Goal: Check status: Check status

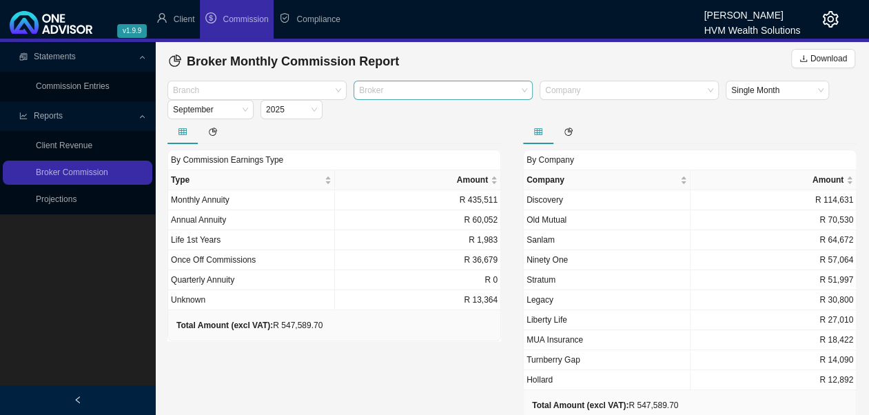
click at [416, 92] on div at bounding box center [436, 90] width 161 height 10
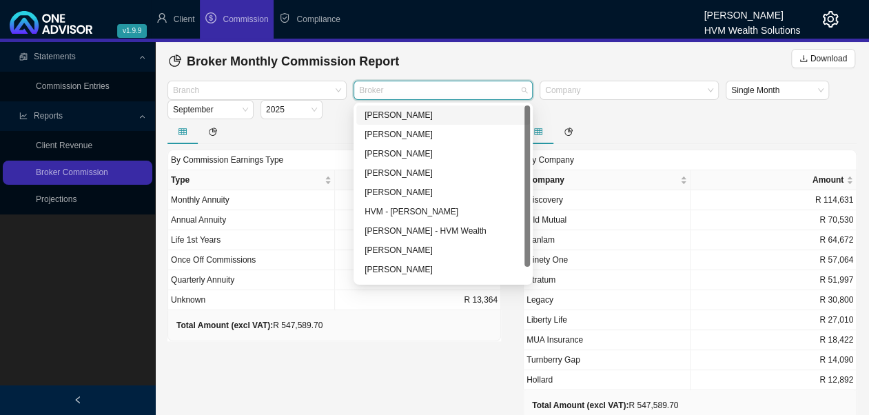
click at [402, 116] on div "[PERSON_NAME]" at bounding box center [442, 115] width 157 height 14
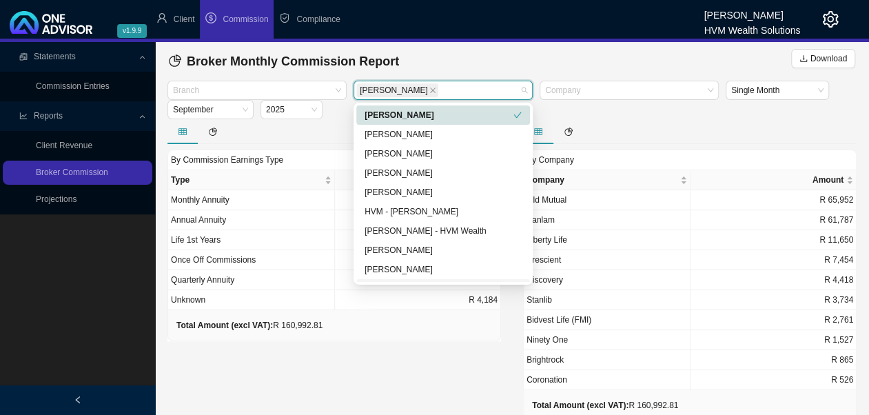
click at [400, 364] on div "By Commission Earnings Type Type Amount Monthly Annuity R 102,939 Annual Annuit…" at bounding box center [334, 282] width 356 height 327
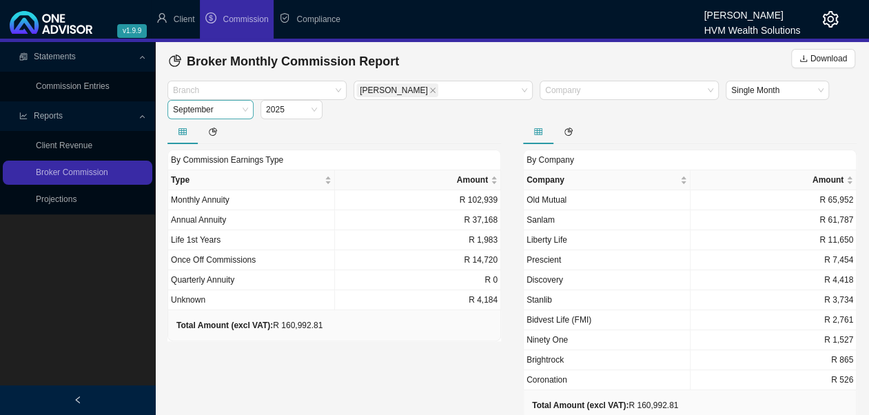
click at [247, 110] on span "September" at bounding box center [210, 110] width 75 height 18
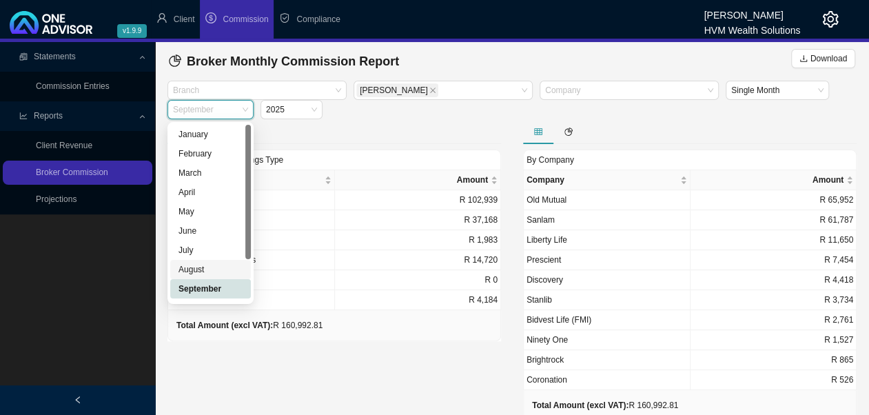
click at [205, 269] on div "August" at bounding box center [210, 270] width 64 height 14
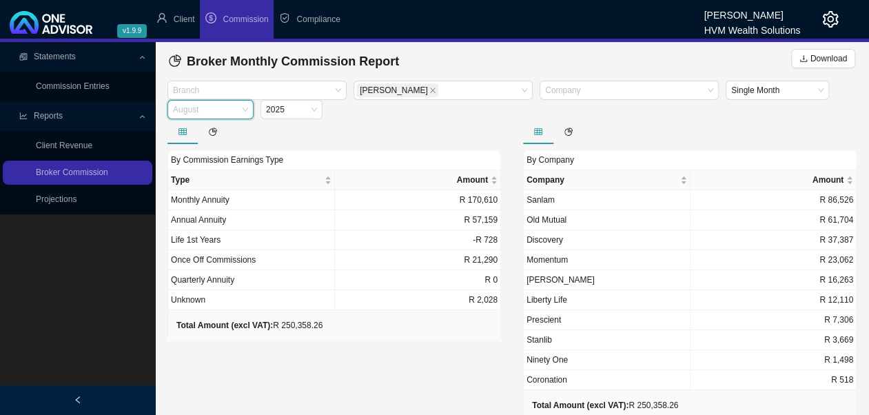
click at [249, 112] on div "August" at bounding box center [210, 109] width 86 height 19
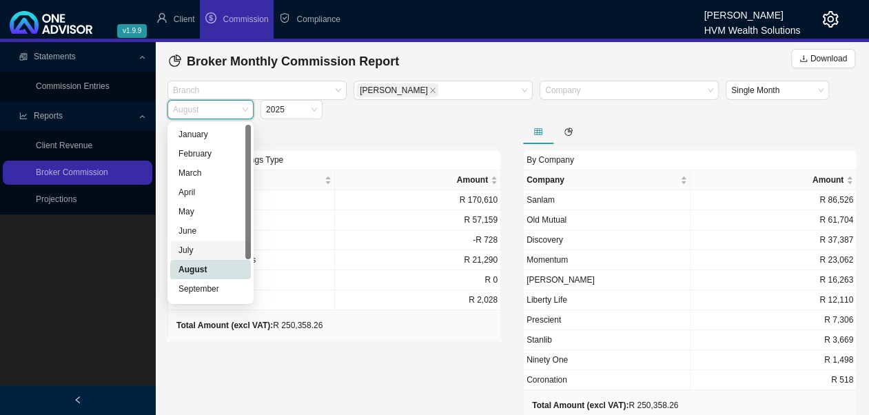
click at [190, 253] on div "July" at bounding box center [210, 250] width 64 height 14
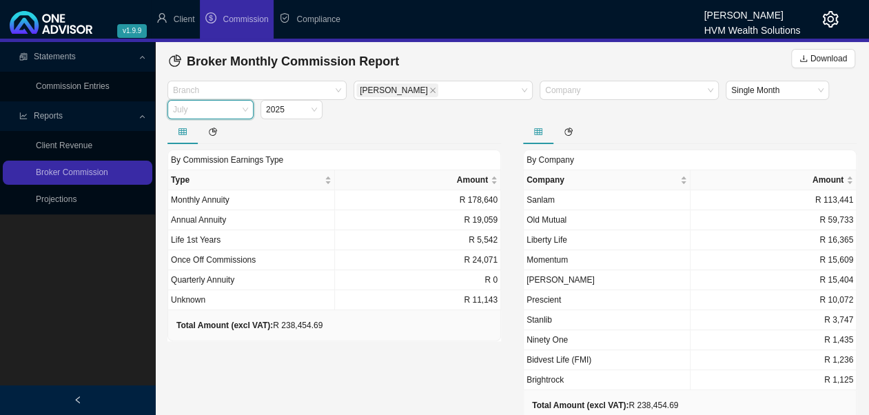
click at [246, 114] on span "July" at bounding box center [210, 110] width 75 height 18
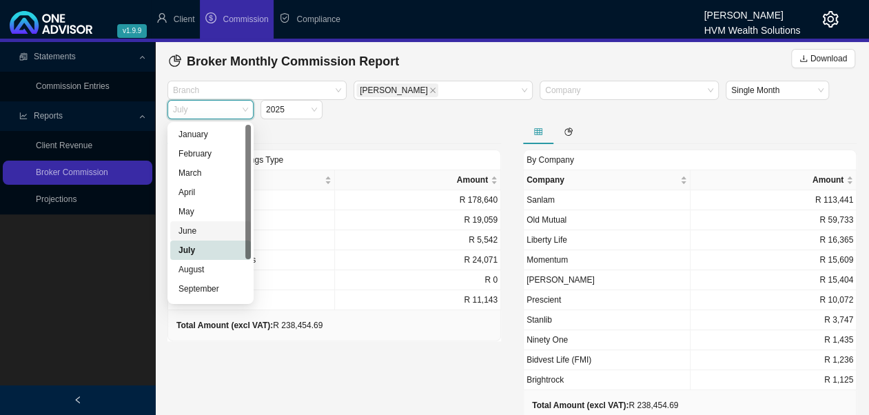
click at [200, 236] on div "June" at bounding box center [210, 231] width 64 height 14
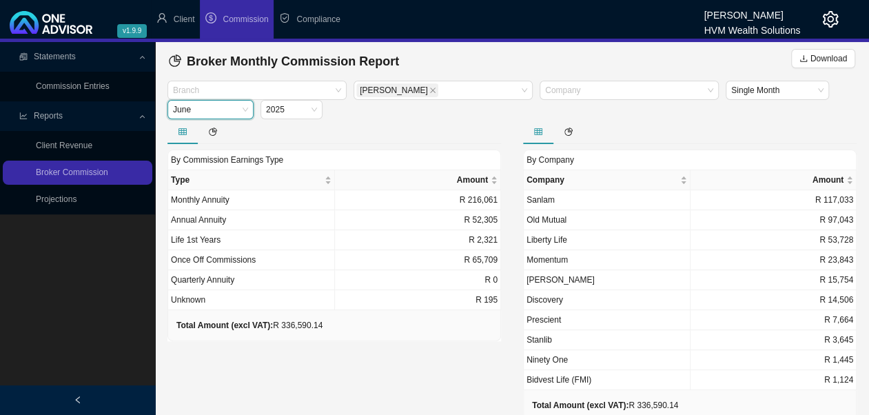
click at [248, 112] on div "June" at bounding box center [210, 109] width 86 height 19
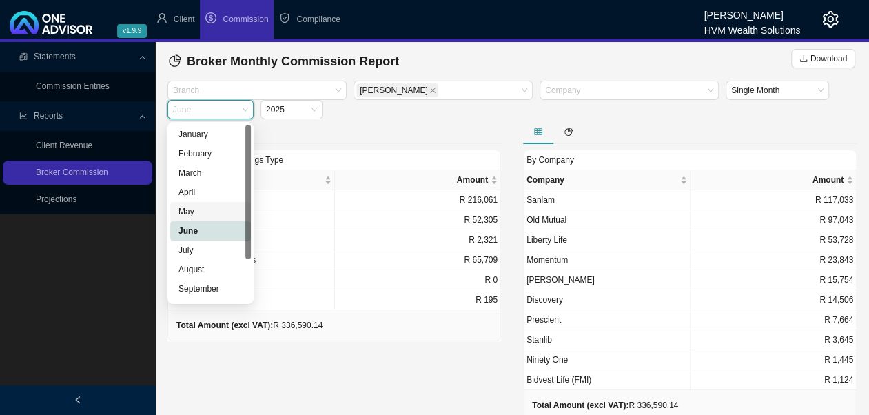
click at [201, 211] on div "May" at bounding box center [210, 212] width 64 height 14
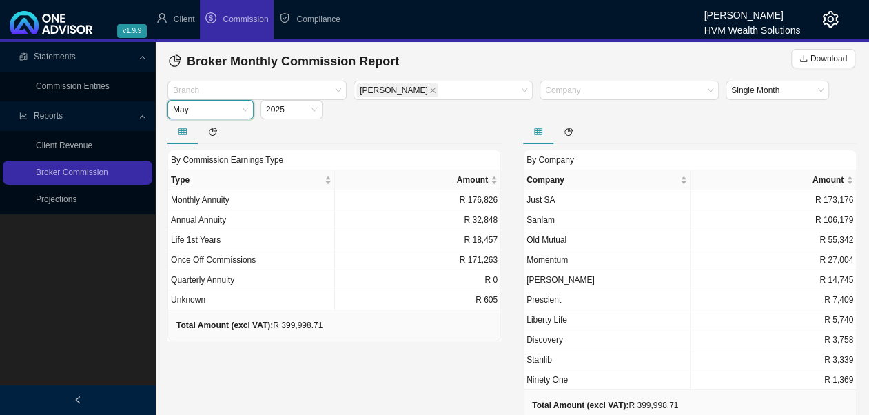
click at [247, 110] on span "May" at bounding box center [210, 110] width 75 height 18
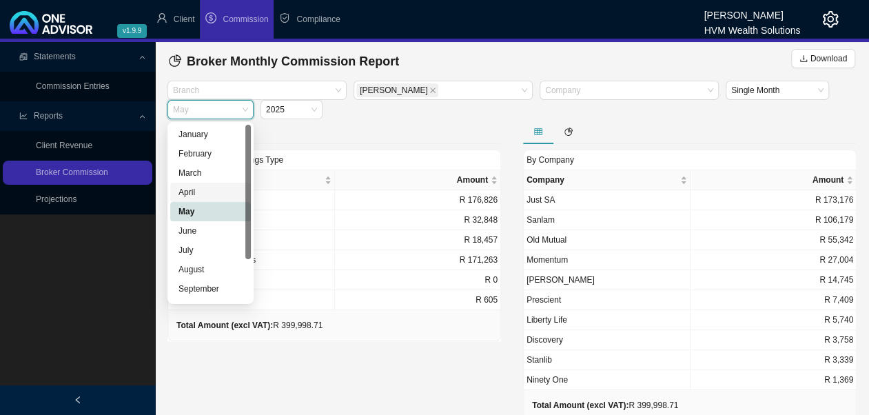
click at [202, 193] on div "April" at bounding box center [210, 192] width 64 height 14
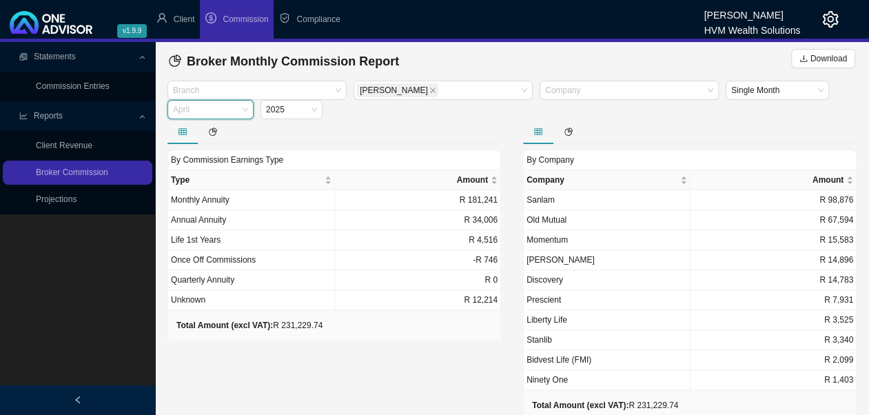
click at [247, 108] on span "April" at bounding box center [210, 110] width 75 height 18
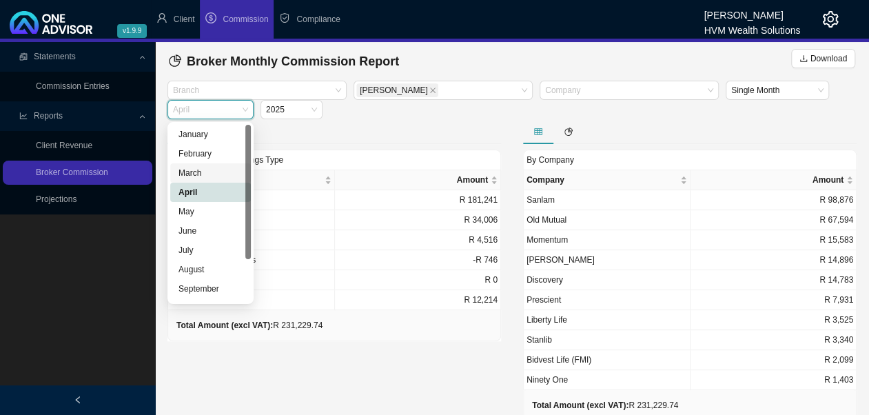
click at [201, 176] on div "March" at bounding box center [210, 173] width 64 height 14
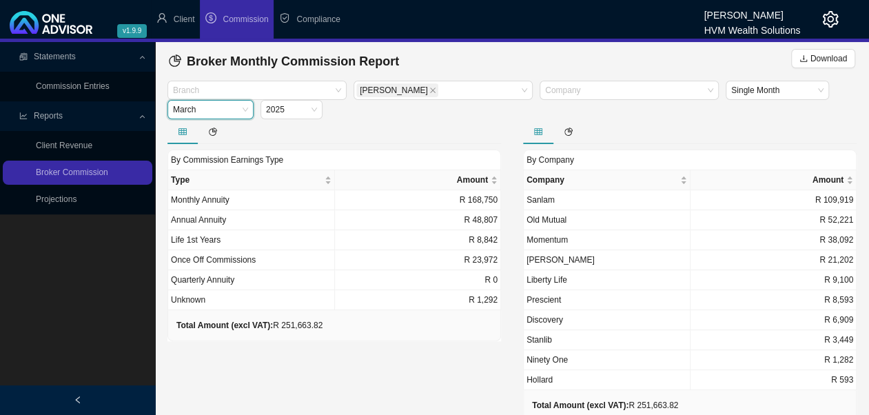
click at [247, 112] on span "March" at bounding box center [210, 110] width 75 height 18
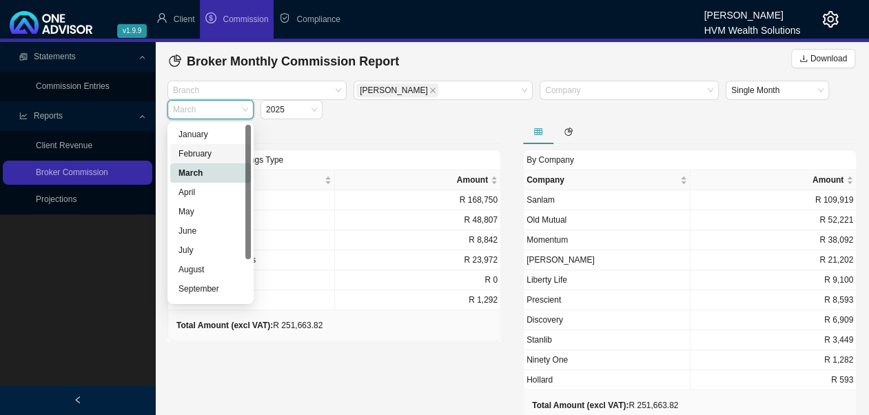
click at [206, 156] on div "February" at bounding box center [210, 154] width 64 height 14
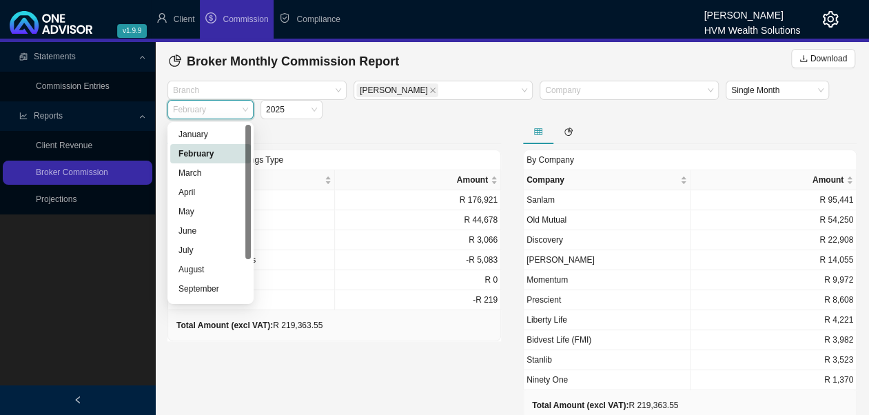
click at [247, 116] on span "February" at bounding box center [210, 110] width 75 height 18
click at [212, 139] on div "January" at bounding box center [210, 134] width 64 height 14
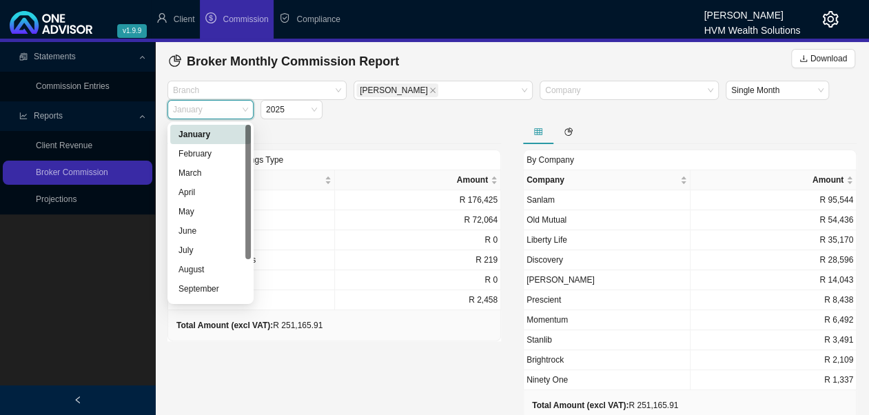
click at [249, 114] on div "January" at bounding box center [210, 109] width 86 height 19
click at [209, 273] on div "August" at bounding box center [210, 270] width 64 height 14
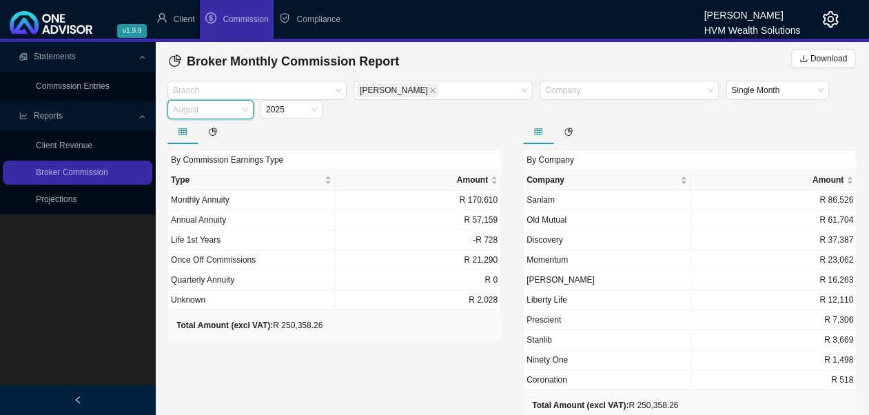
click at [244, 112] on span "August" at bounding box center [210, 110] width 75 height 18
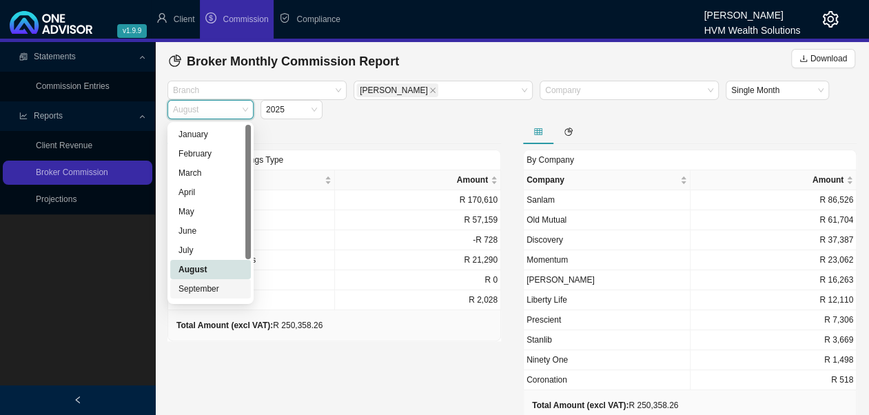
click at [214, 289] on div "September" at bounding box center [210, 289] width 64 height 14
